Goal: Use online tool/utility: Use online tool/utility

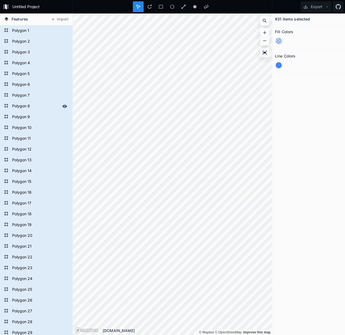
click at [63, 109] on div "Features Import Polygon 34 Polygon 33 Polygon 32 Polygon 31 Polygon 30 Polygon …" at bounding box center [172, 173] width 345 height 321
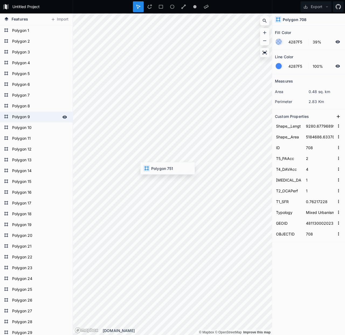
type input "11957.900923739984"
type input "4059054.9150390625"
type input "751"
type input "3.5"
type input "0"
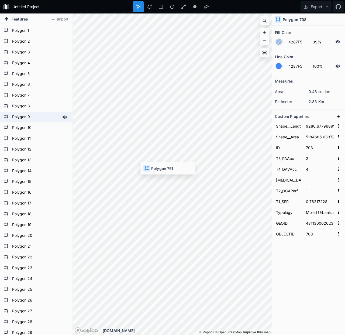
type input "0"
type input "0.92284866"
type input "481130010011"
type input "751"
type input "8084.75873174284"
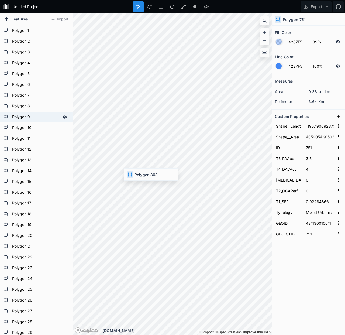
type input "3056794.6533203125"
type input "808"
type input "0.87372014"
type input "481130010021"
type input "808"
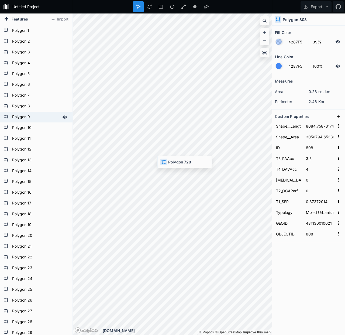
type input "9378.685640441789"
type input "5390108.4736328125"
type input "728"
type input "1"
type input "0.94541485"
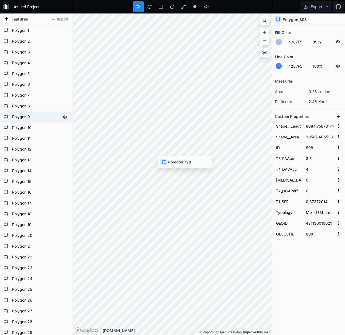
type input "481130011012"
type input "728"
type input "9280.67796899054"
type input "5184686.6337890625"
type input "708"
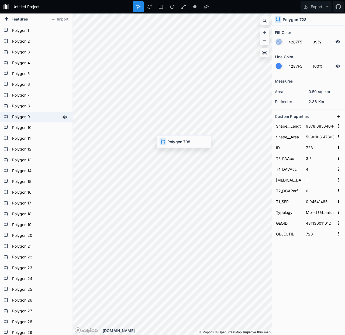
type input "2"
type input "1"
type input "0.76217228"
type input "481130002023"
type input "708"
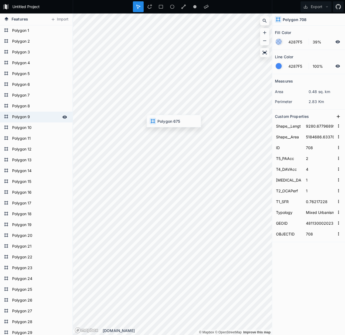
type input "12097.709912117856"
type input "6303276.2548828125"
type input "675"
type input "0"
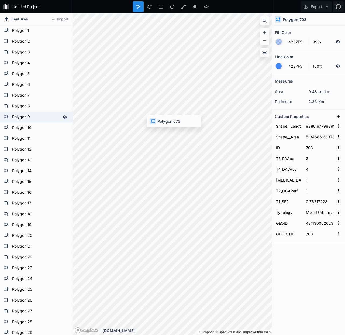
type input "0.88953488"
type input "481130003001"
type input "675"
type input "9280.67796899054"
type input "5184686.6337890625"
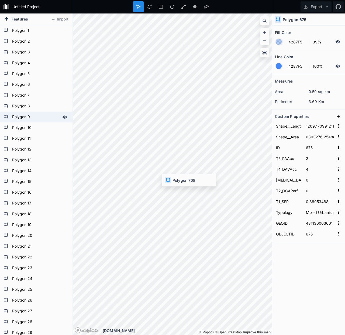
type input "708"
type input "1"
type input "0.76217228"
type input "481130002023"
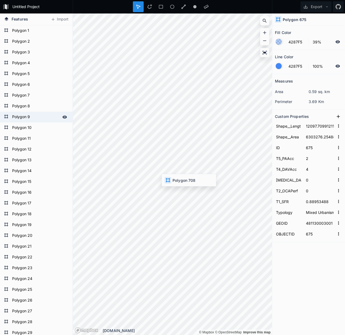
type input "708"
type input "12097.709912117856"
type input "6303276.2548828125"
type input "675"
type input "0"
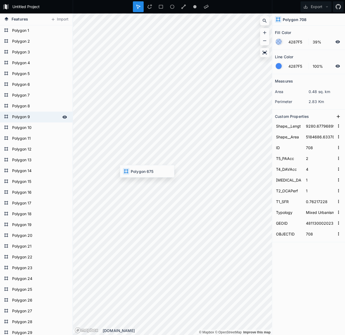
type input "0"
type input "0.88953488"
type input "481130003001"
type input "675"
type input "8237.325220860974"
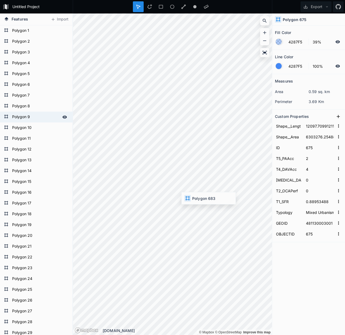
type input "3900523.166015625"
type input "683"
type input "3.5"
type input "1"
type input "21"
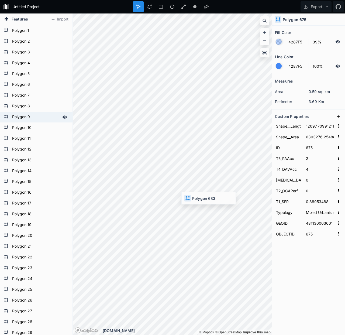
type input "0.83602151"
type input "481130002021"
type input "683"
type input "15846.404749420633"
type input "7863543.3212890625"
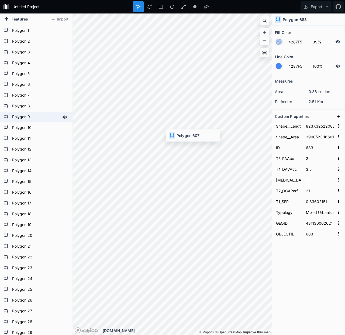
type input "607"
type input "4"
type input "256"
type input "0.00265252"
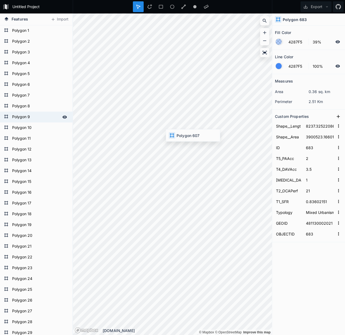
type input "Non Traditional"
type input "481130079141"
type input "607"
type input "11670.233725904254"
type input "8154692.68359375"
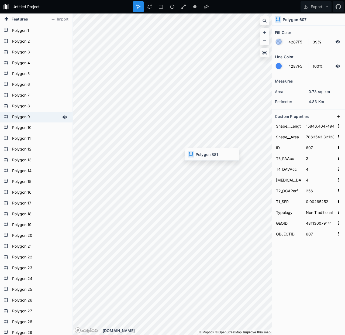
type input "881"
type input "0"
type input "10"
type input "0.950078"
type input "Mixed Urbanism"
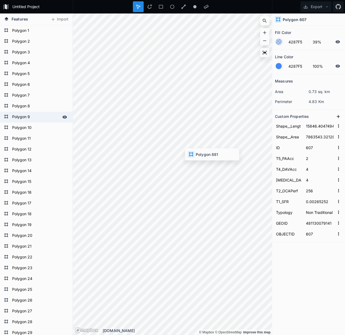
type input "481130002022"
type input "881"
type input "12097.709912117856"
type input "6303276.2548828125"
type input "675"
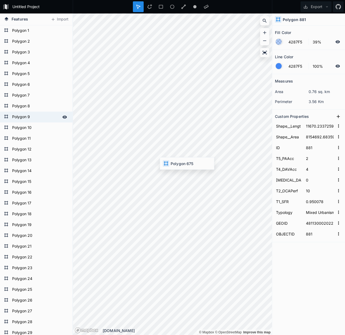
type input "0"
type input "0.88953488"
type input "481130003001"
type input "675"
type input "13673.286208823227"
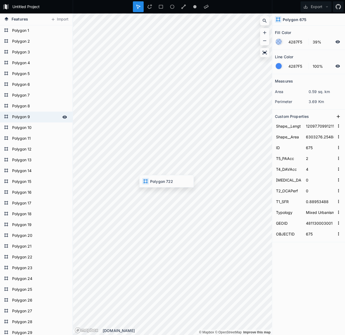
type input "6533868.169921875"
type input "722"
type input "4.5"
type input "2"
type input "0.36325678"
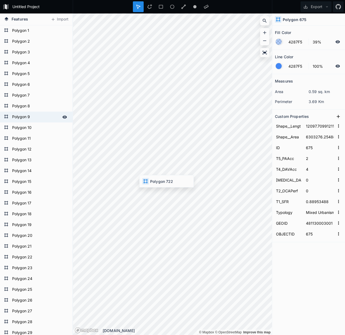
type input "481130003002"
type input "722"
type input "11654.98009694493"
type input "6631787.484375"
type input "697"
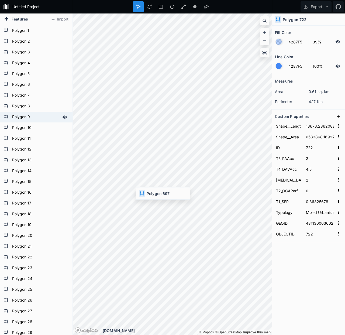
type input "4"
type input "0"
type input "1"
type input "0.94813614"
type input "481130003003"
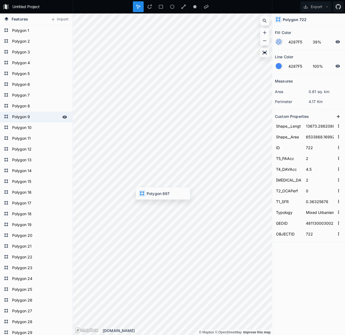
type input "697"
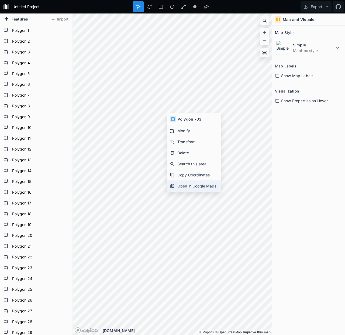
click at [195, 185] on div "Open in Google Maps" at bounding box center [194, 185] width 54 height 11
